Goal: Task Accomplishment & Management: Manage account settings

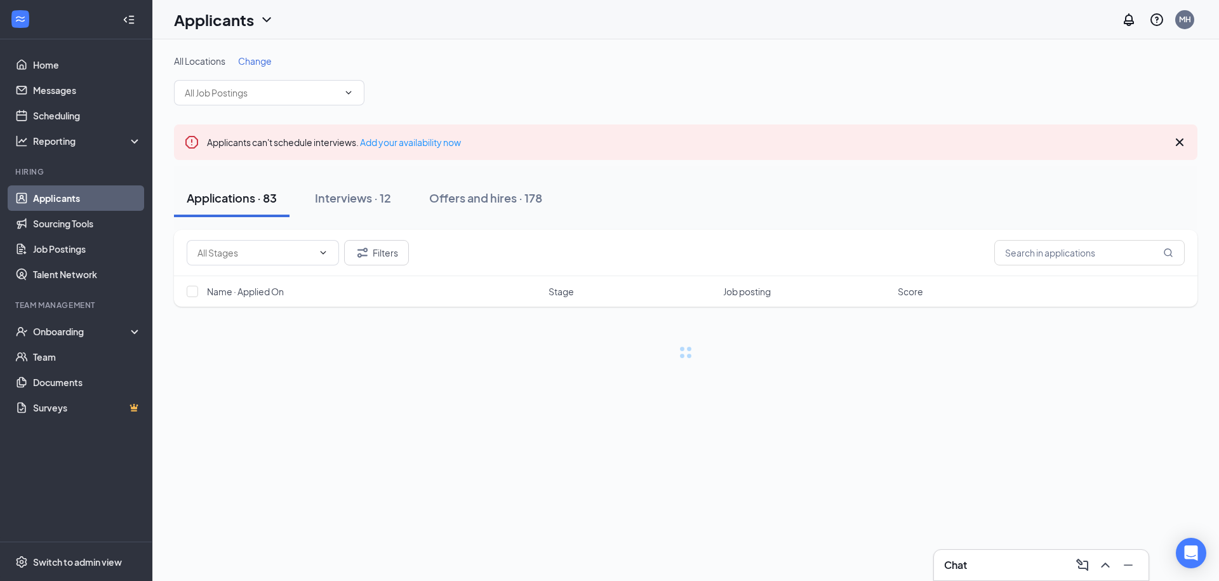
click at [1018, 557] on div "Chat" at bounding box center [1041, 565] width 194 height 20
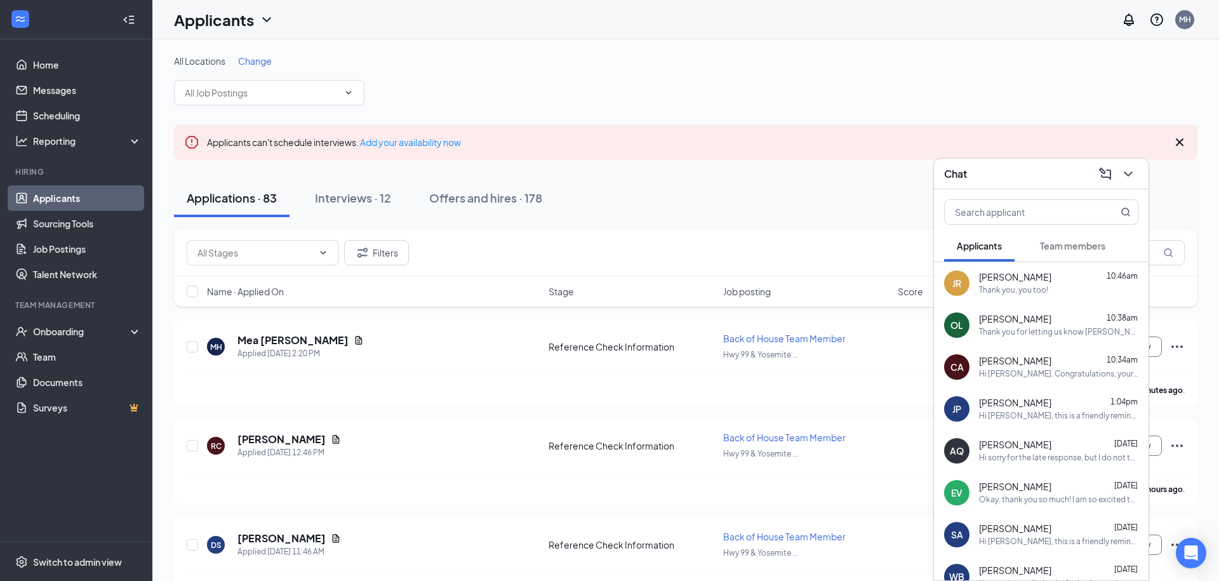
click at [1067, 246] on span "Team members" at bounding box center [1072, 245] width 65 height 11
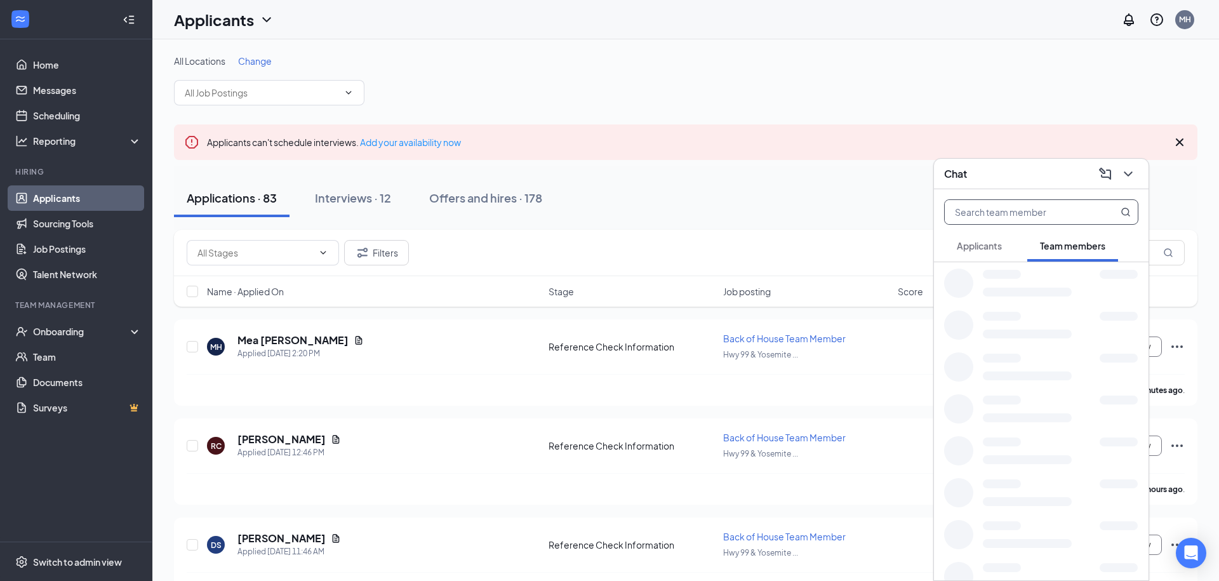
click at [1013, 216] on input "text" at bounding box center [1020, 212] width 150 height 24
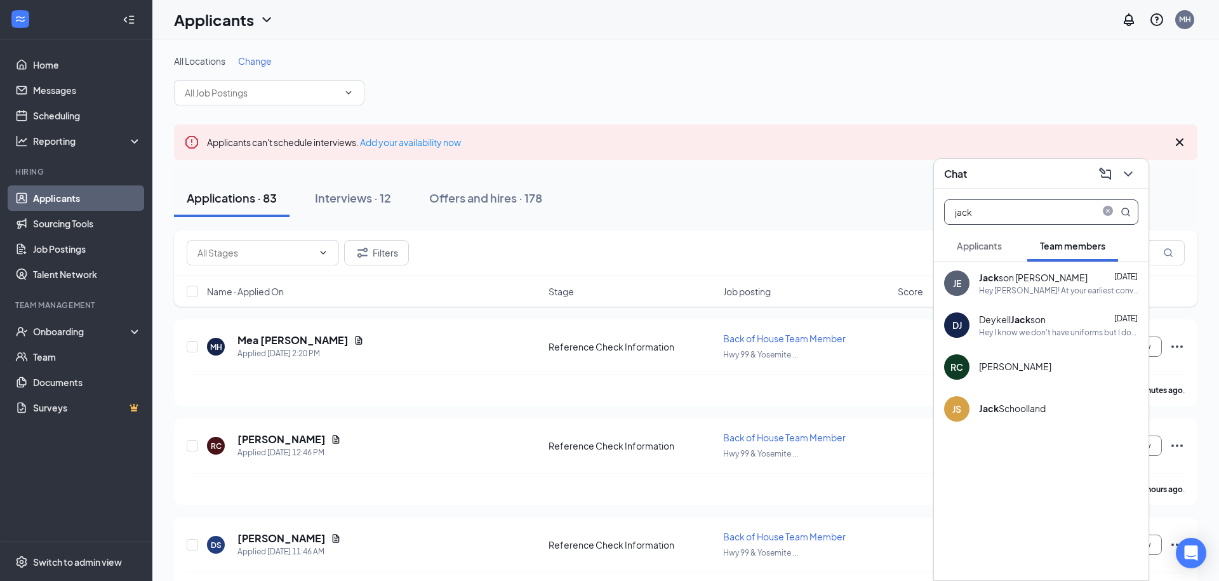
type input "jack"
click at [1050, 295] on div "Hey [PERSON_NAME]! At your earliest convenience can you please bring in your I9…" at bounding box center [1058, 290] width 159 height 11
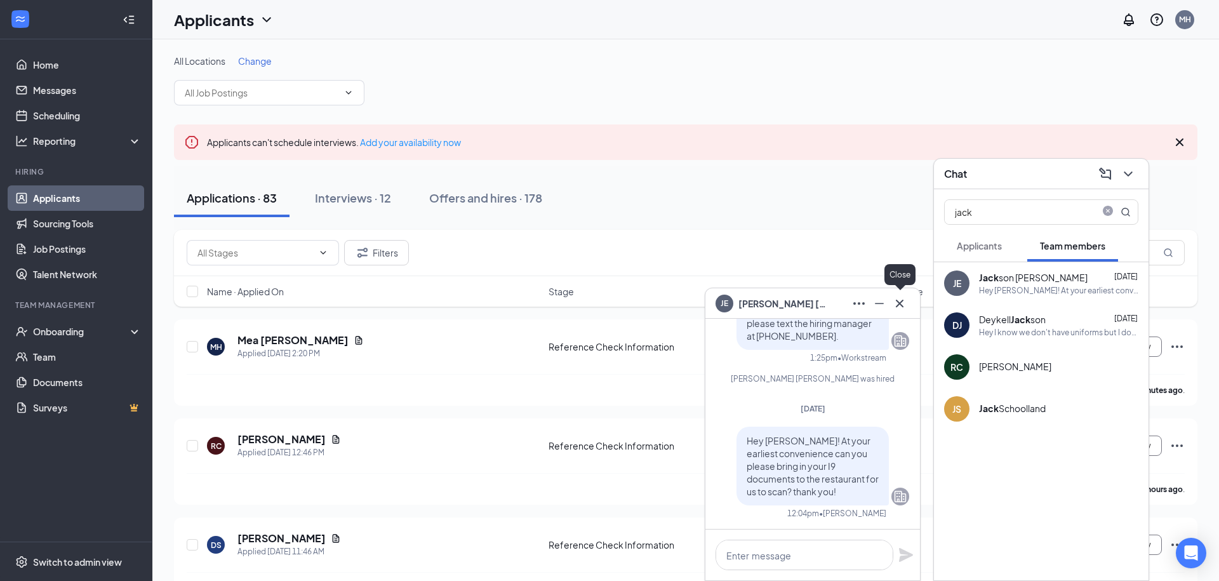
click at [903, 305] on icon "Cross" at bounding box center [900, 303] width 8 height 8
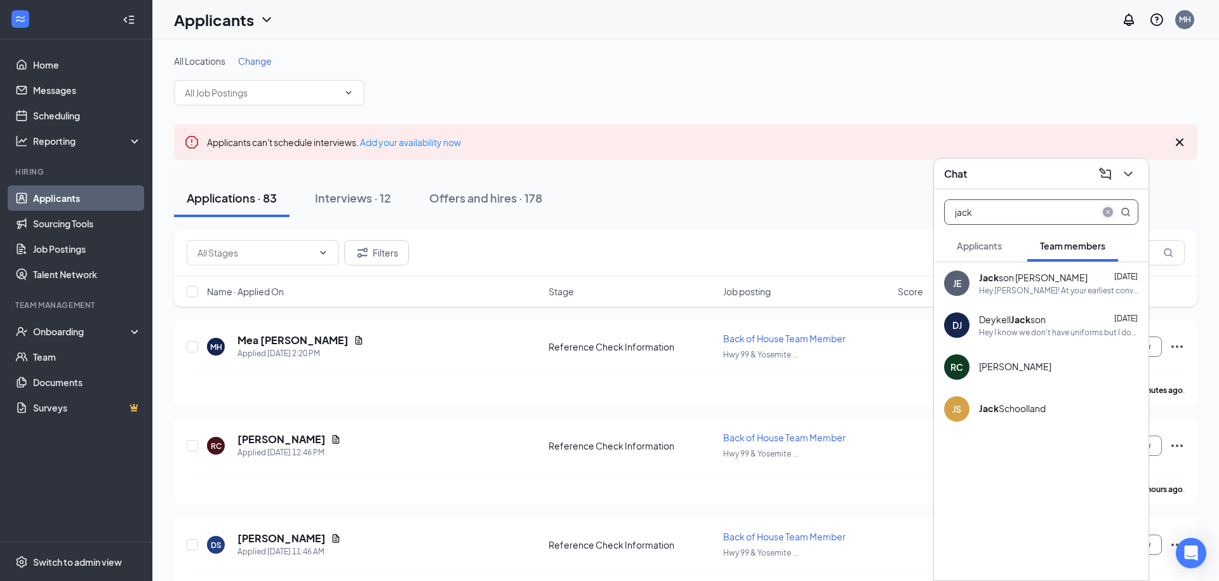
click at [1114, 212] on span "close-circle" at bounding box center [1107, 211] width 15 height 15
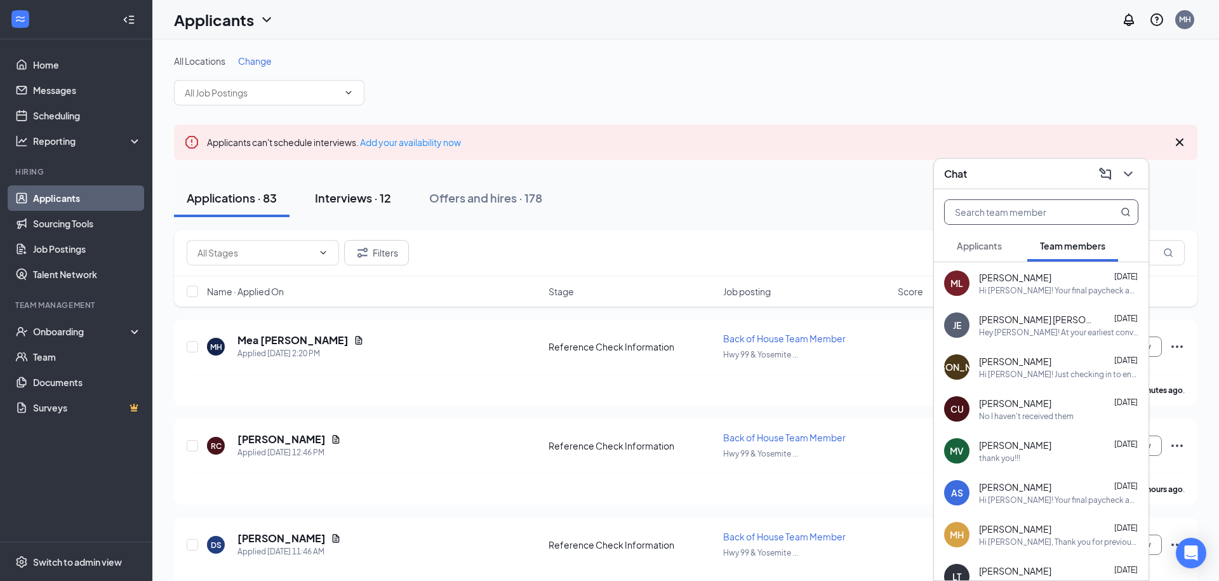
click at [368, 192] on div "Interviews · 12" at bounding box center [353, 198] width 76 height 16
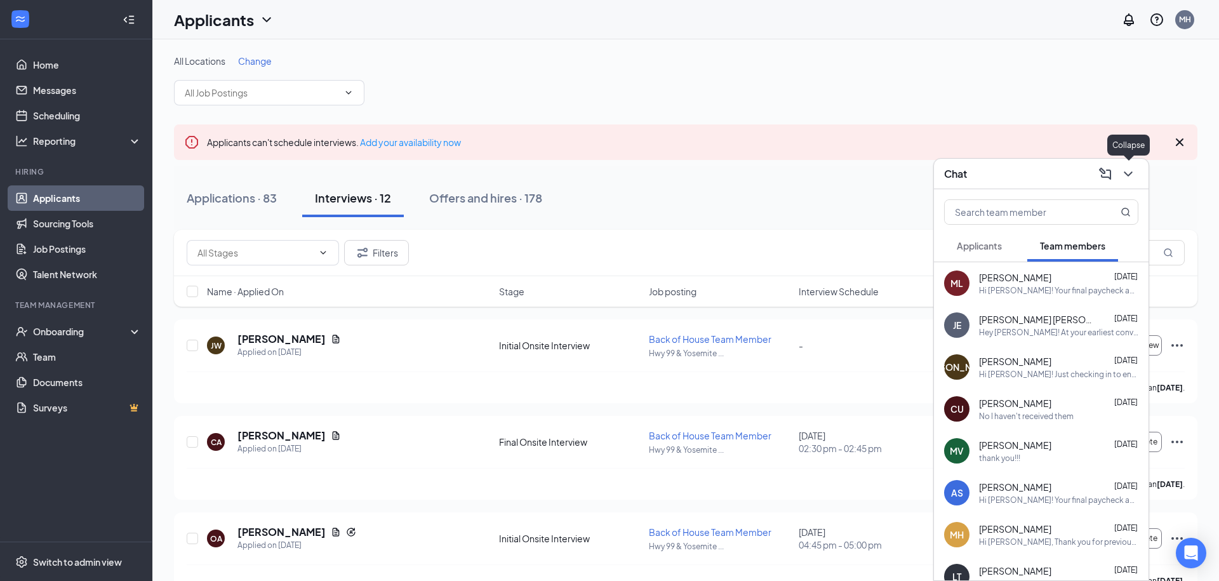
click at [1131, 171] on icon "ChevronDown" at bounding box center [1128, 173] width 15 height 15
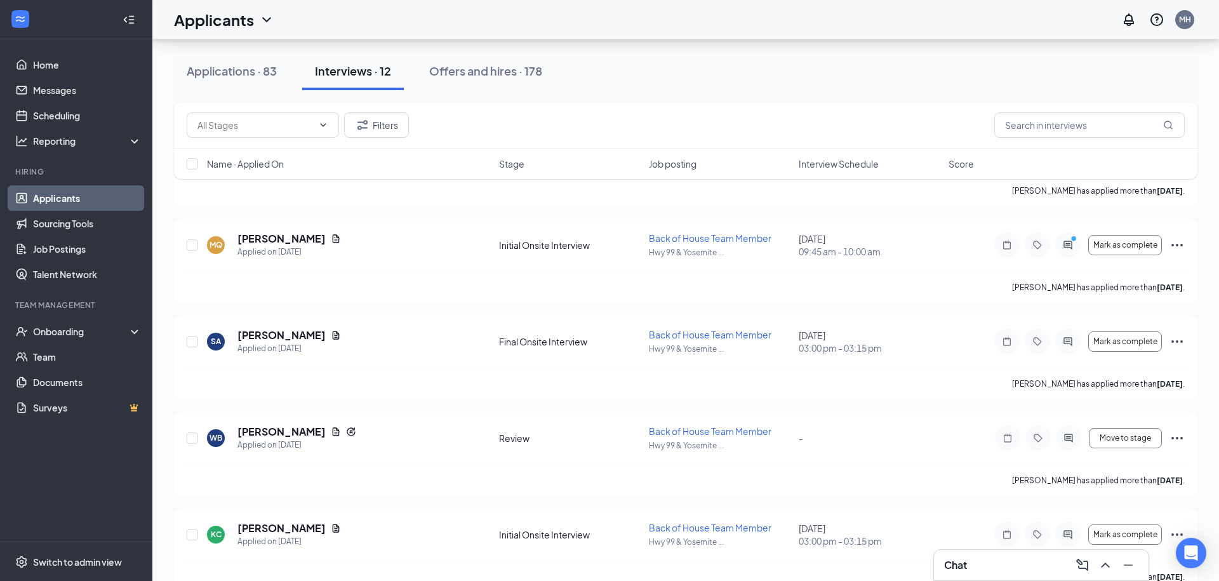
scroll to position [896, 0]
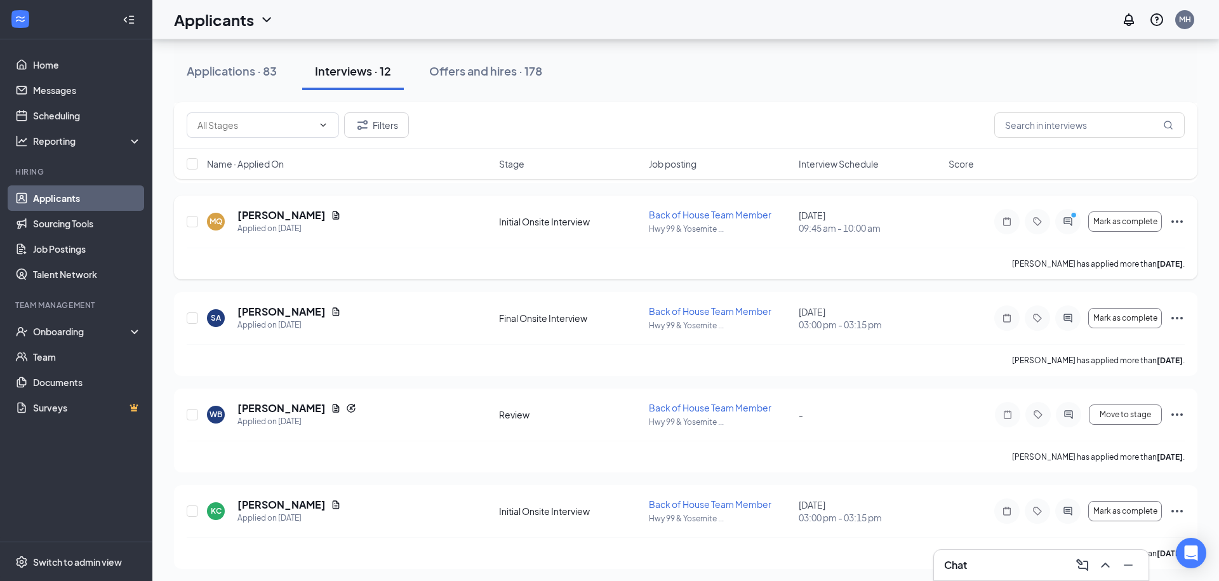
click at [1065, 217] on icon "ActiveChat" at bounding box center [1067, 222] width 15 height 10
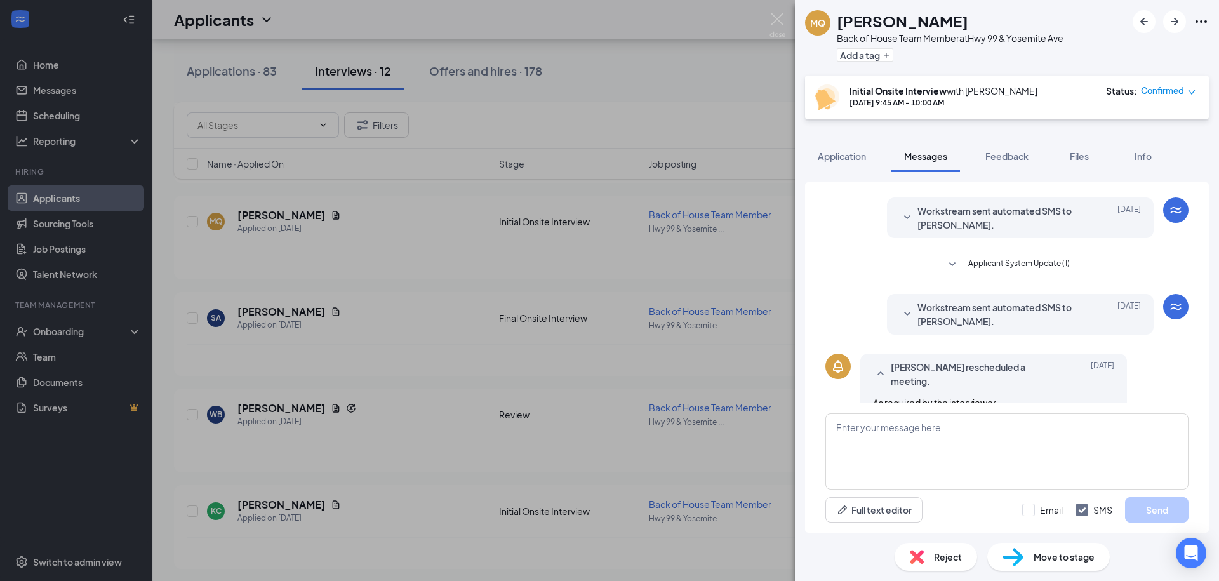
scroll to position [287, 0]
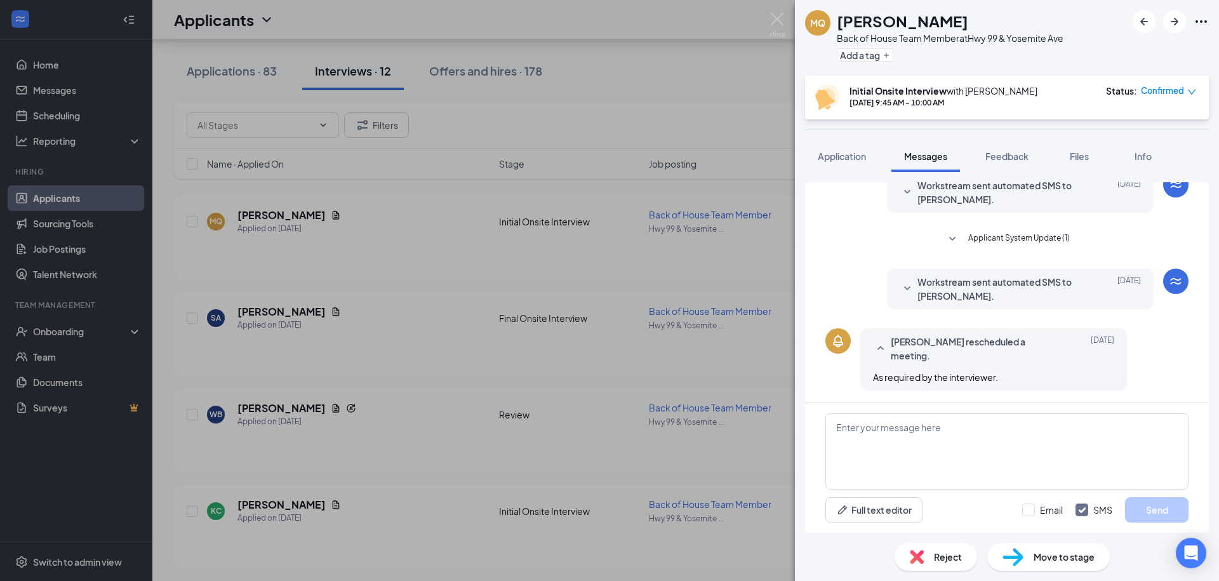
click at [1006, 283] on span "Workstream sent automated SMS to [PERSON_NAME]." at bounding box center [1000, 289] width 166 height 28
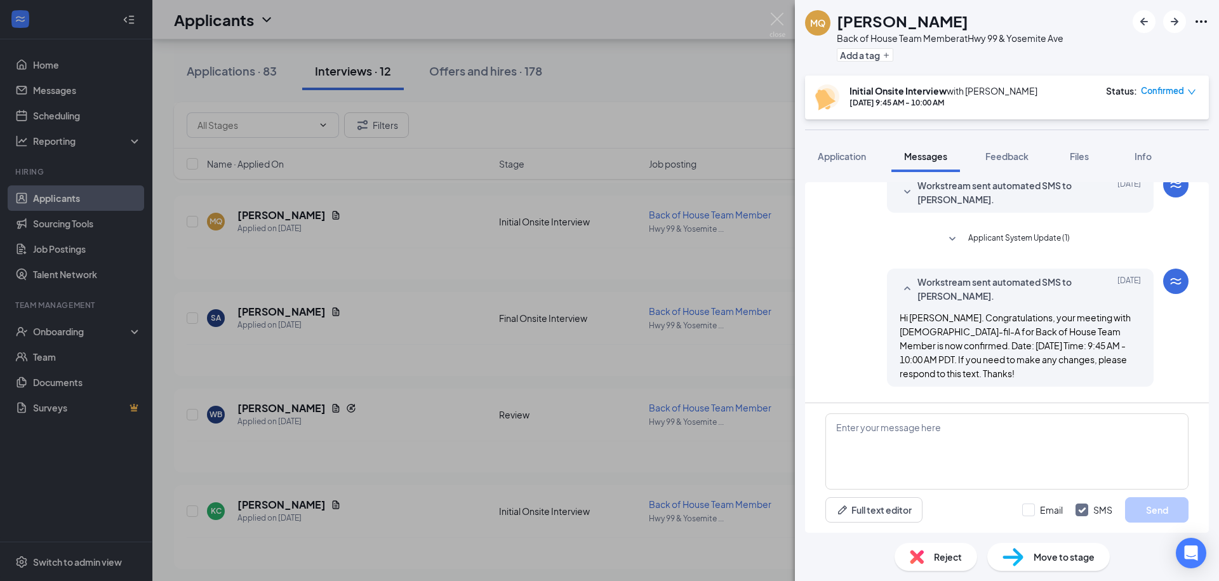
click at [1006, 283] on span "Workstream sent automated SMS to [PERSON_NAME]." at bounding box center [1000, 289] width 166 height 28
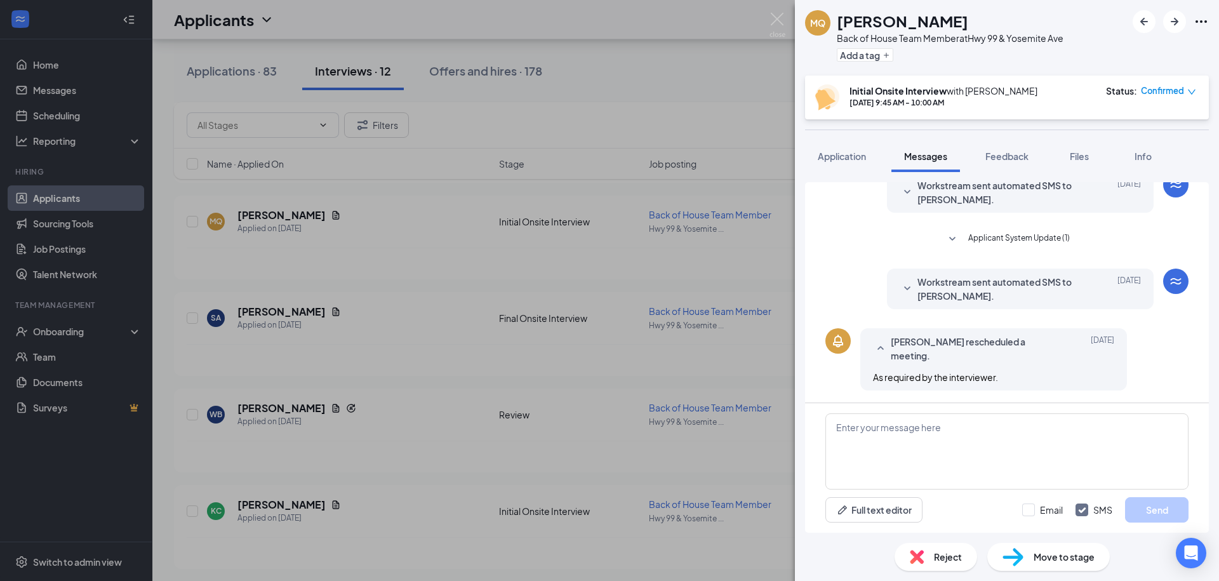
click at [785, 24] on div "MQ [PERSON_NAME] Back of House Team Member at [GEOGRAPHIC_DATA] Add a tag Initi…" at bounding box center [609, 290] width 1219 height 581
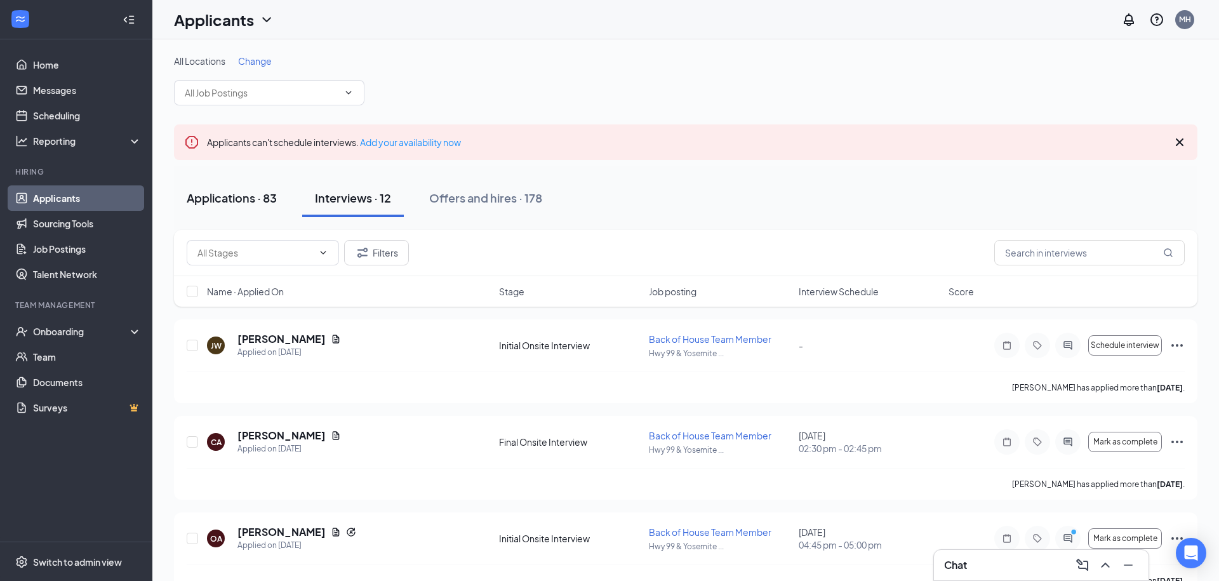
click at [248, 200] on div "Applications · 83" at bounding box center [232, 198] width 90 height 16
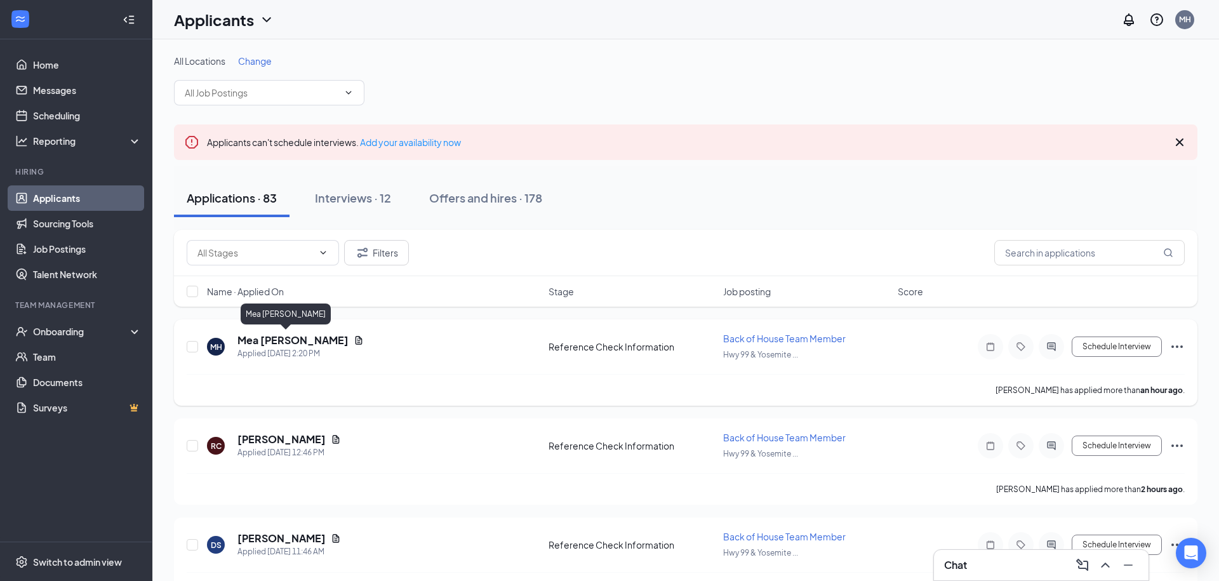
click at [290, 343] on h5 "Mea [PERSON_NAME]" at bounding box center [292, 340] width 111 height 14
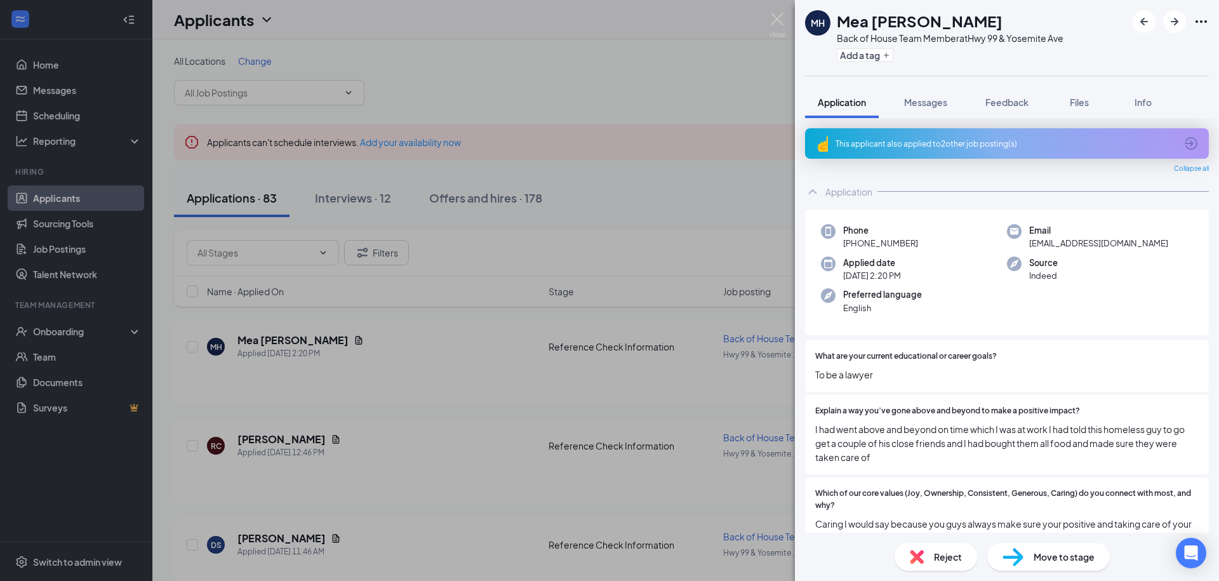
click at [608, 362] on div "MH Mea [PERSON_NAME] Back of House Team Member at Hwy [GEOGRAPHIC_DATA] Add a t…" at bounding box center [609, 290] width 1219 height 581
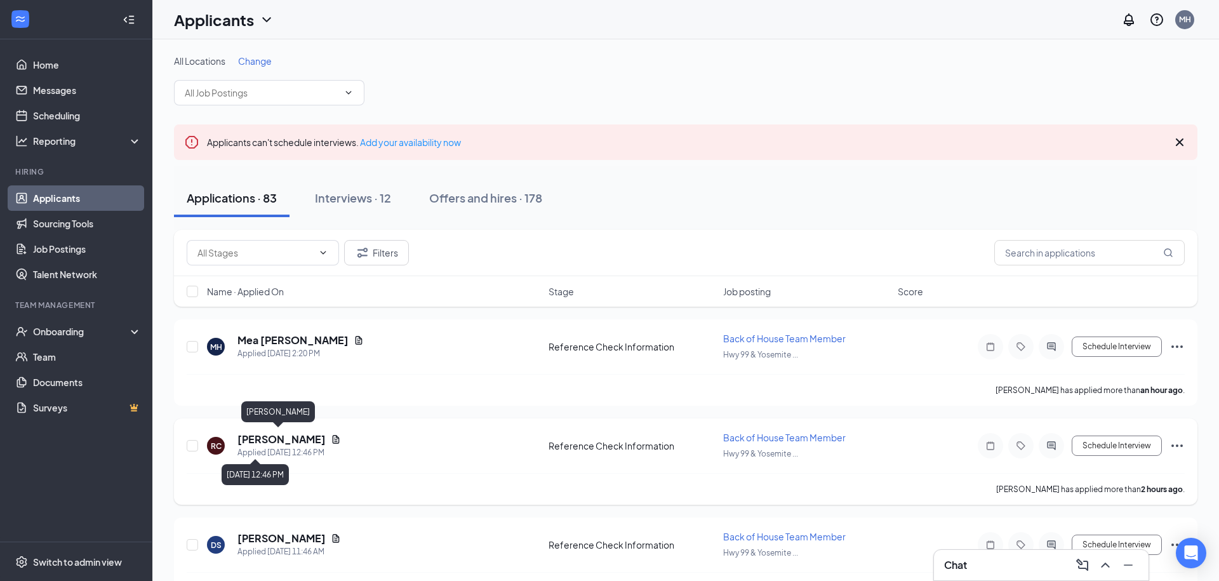
click at [274, 441] on h5 "[PERSON_NAME]" at bounding box center [281, 439] width 88 height 14
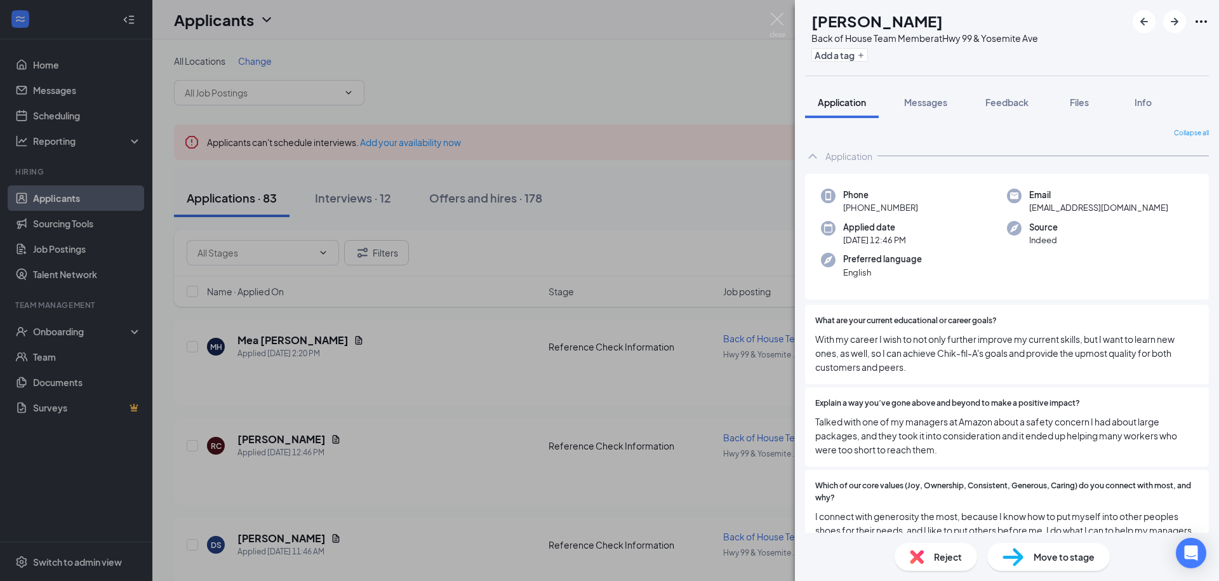
click at [780, 362] on div "RC [PERSON_NAME] Back of House Team Member at [GEOGRAPHIC_DATA] Add a tag Appli…" at bounding box center [609, 290] width 1219 height 581
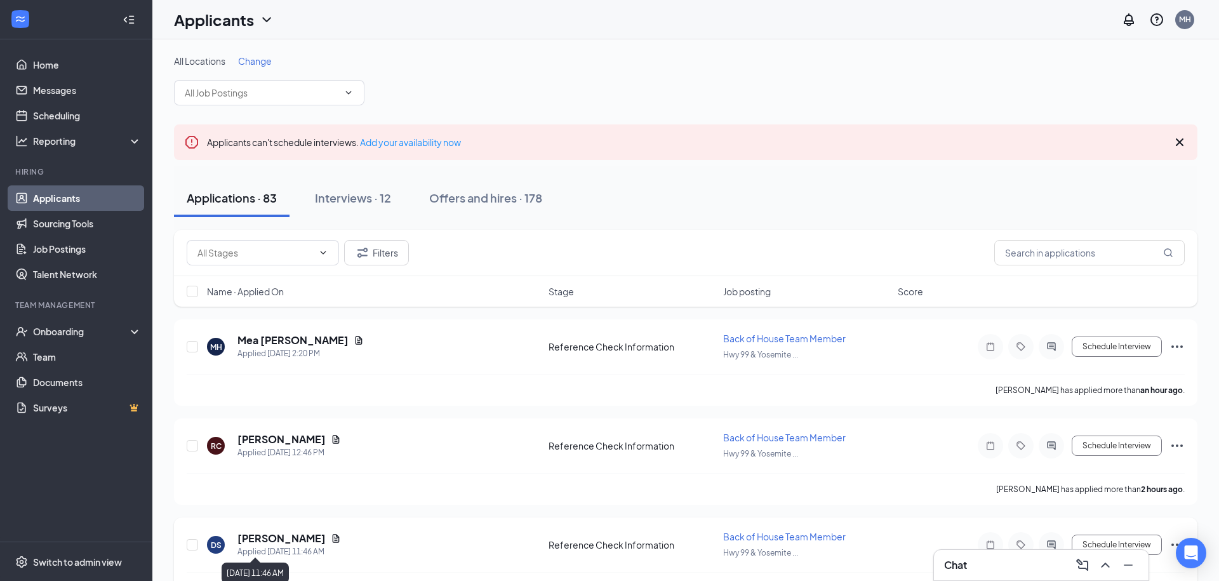
click at [266, 545] on div "Applied [DATE] 11:46 AM" at bounding box center [288, 551] width 103 height 13
click at [264, 536] on h5 "[PERSON_NAME]" at bounding box center [281, 538] width 88 height 14
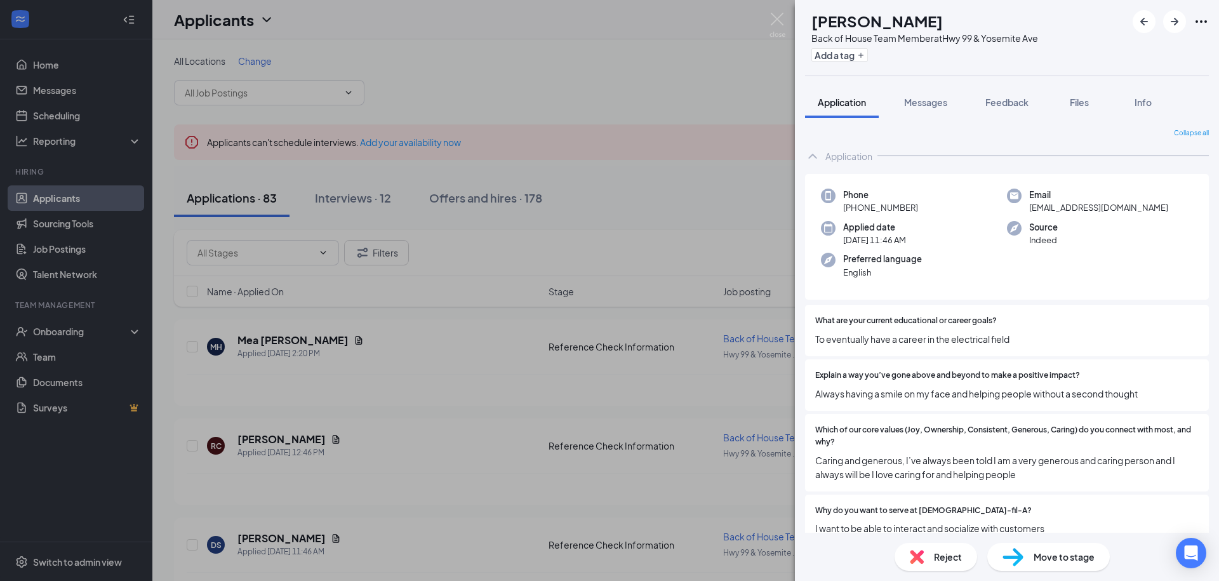
click at [700, 399] on div "DS [PERSON_NAME] Back of House Team Member at [GEOGRAPHIC_DATA] Add a tag Appli…" at bounding box center [609, 290] width 1219 height 581
